Goal: Navigation & Orientation: Find specific page/section

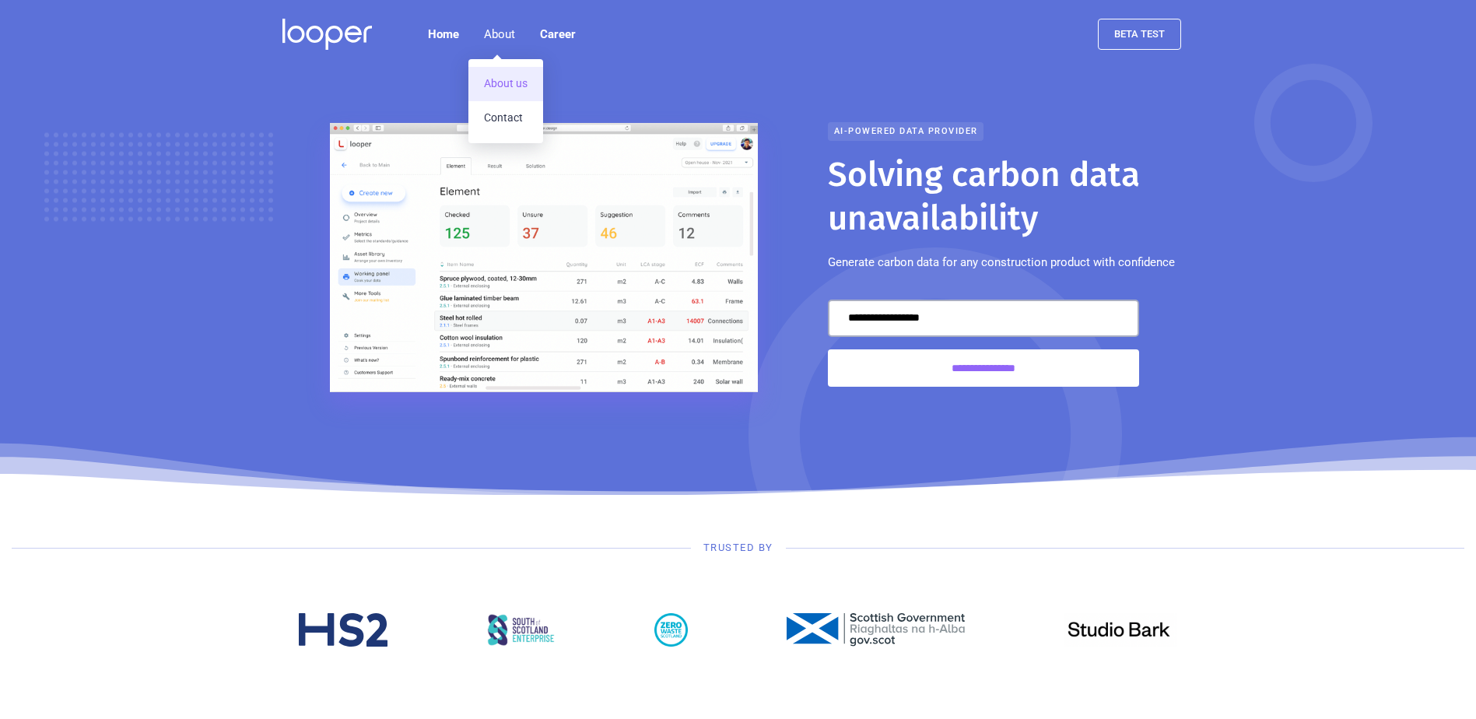
click at [503, 82] on link "About us" at bounding box center [505, 84] width 75 height 34
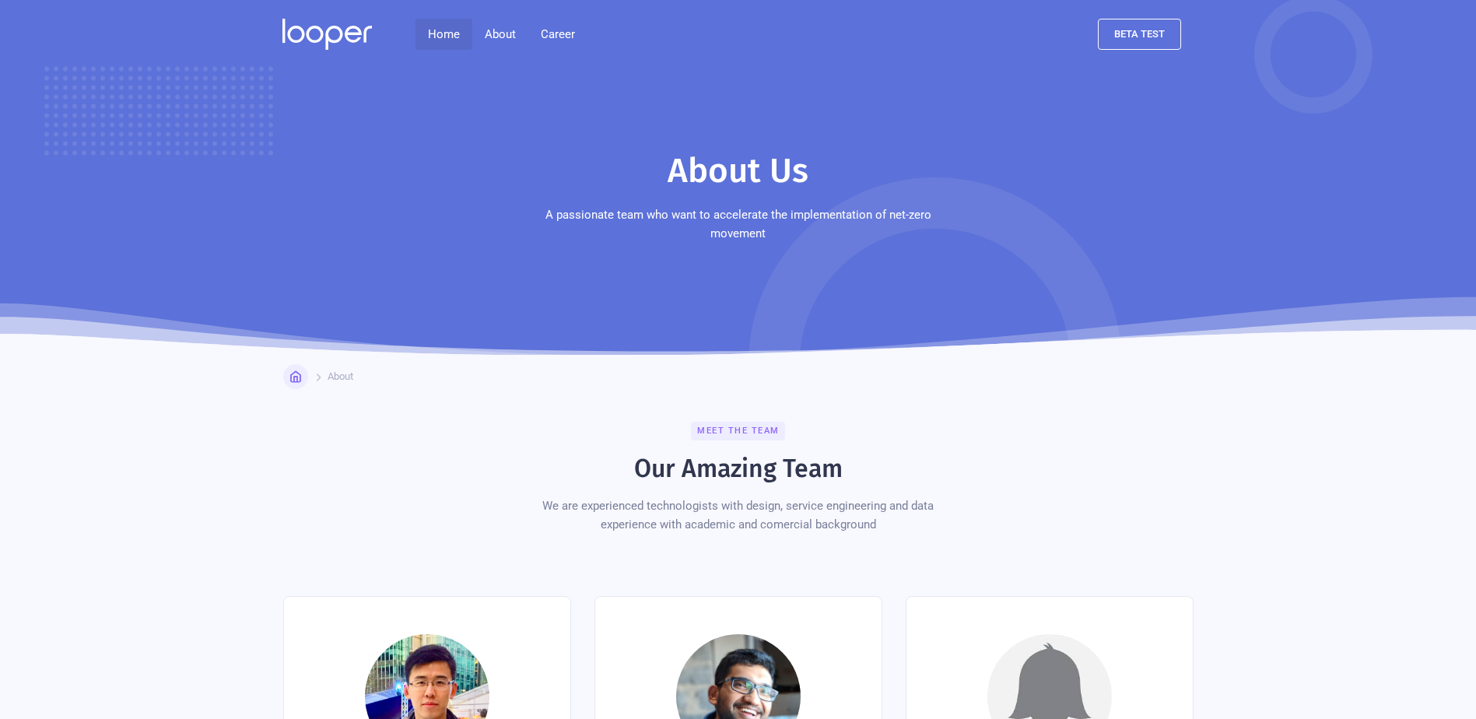
click at [431, 33] on link "Home" at bounding box center [444, 34] width 57 height 31
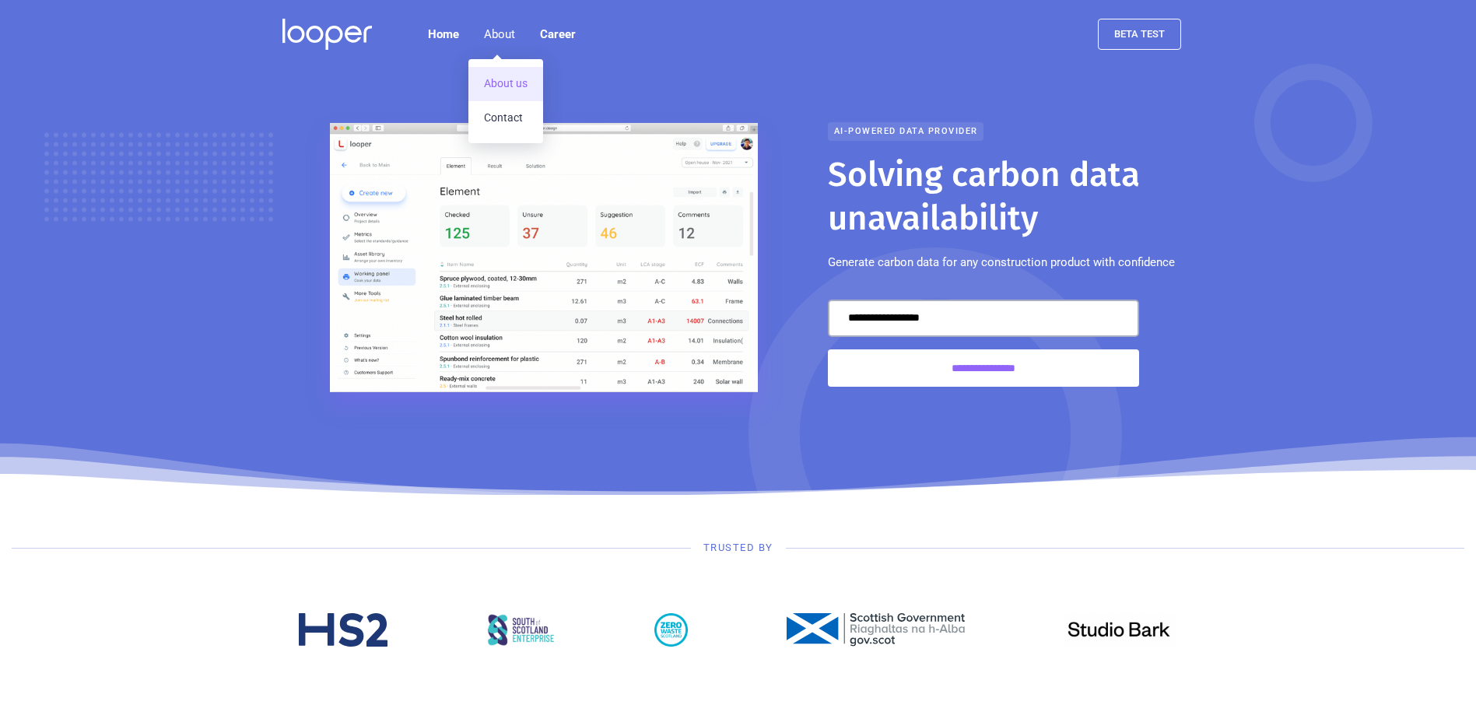
click at [498, 80] on link "About us" at bounding box center [505, 84] width 75 height 34
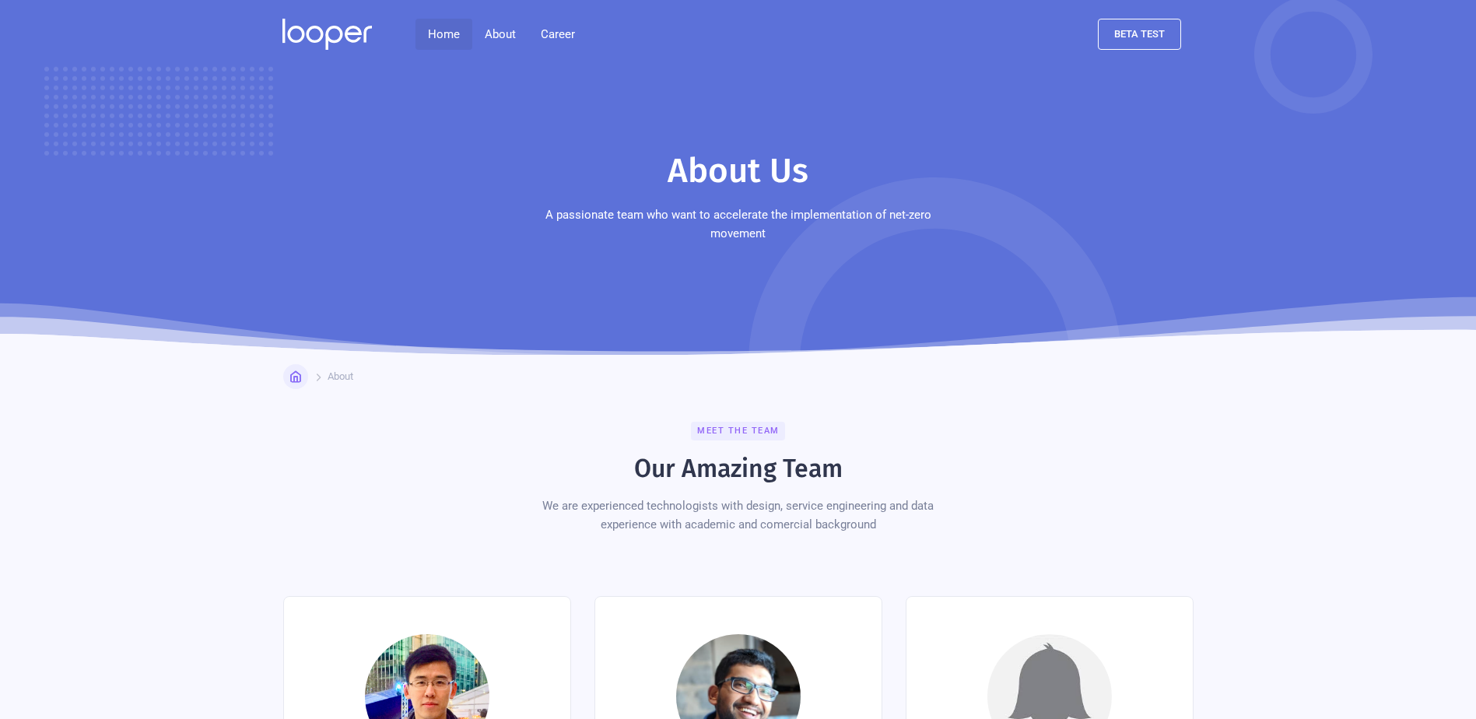
click at [454, 29] on link "Home" at bounding box center [444, 34] width 57 height 31
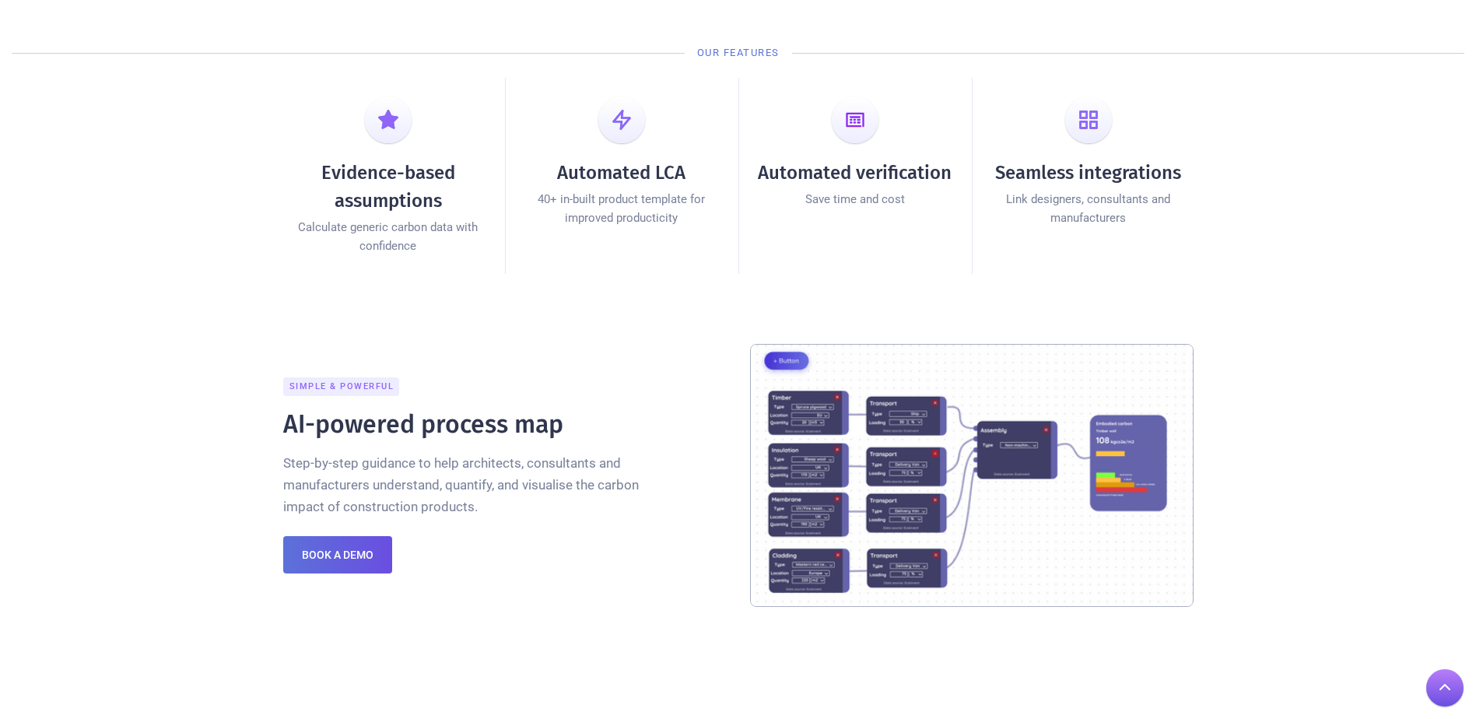
scroll to position [896, 0]
